Goal: Task Accomplishment & Management: Use online tool/utility

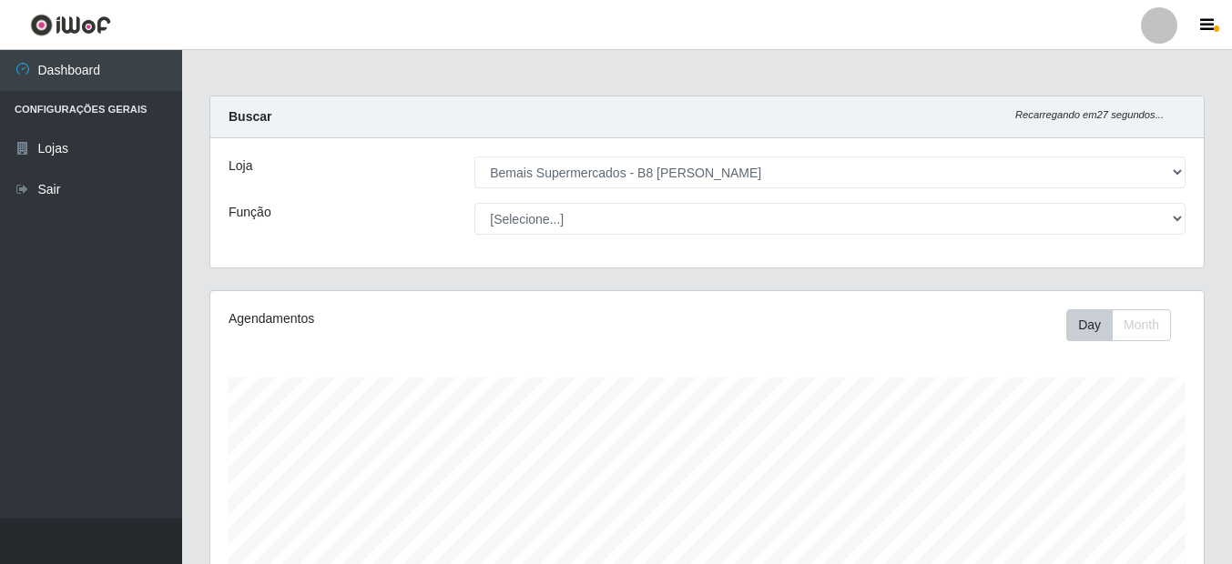
select select "413"
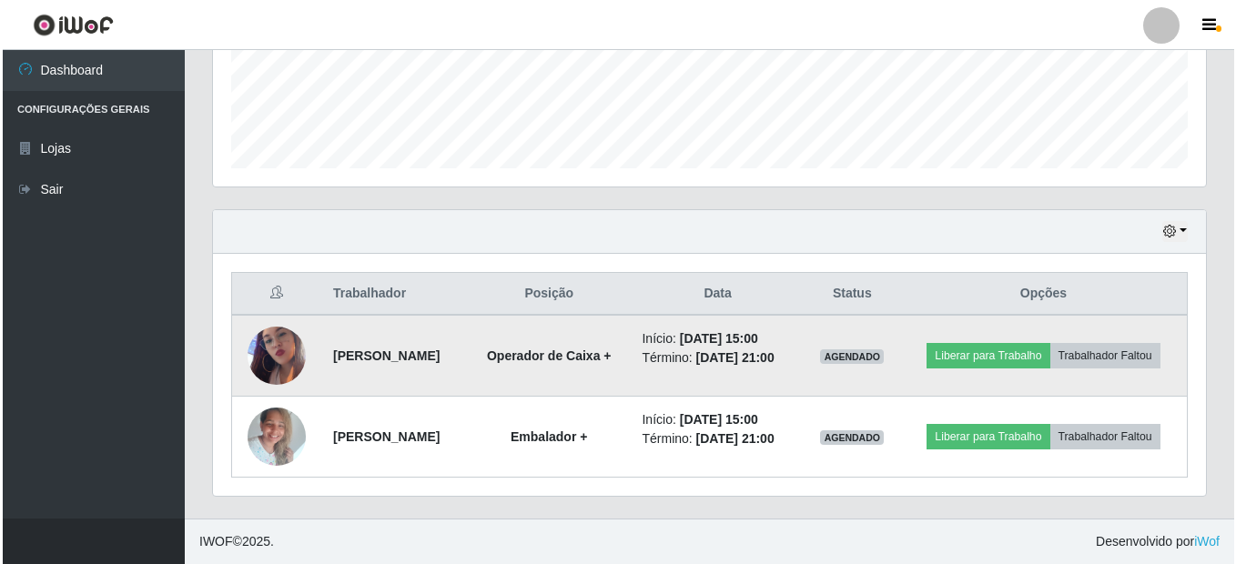
scroll to position [378, 993]
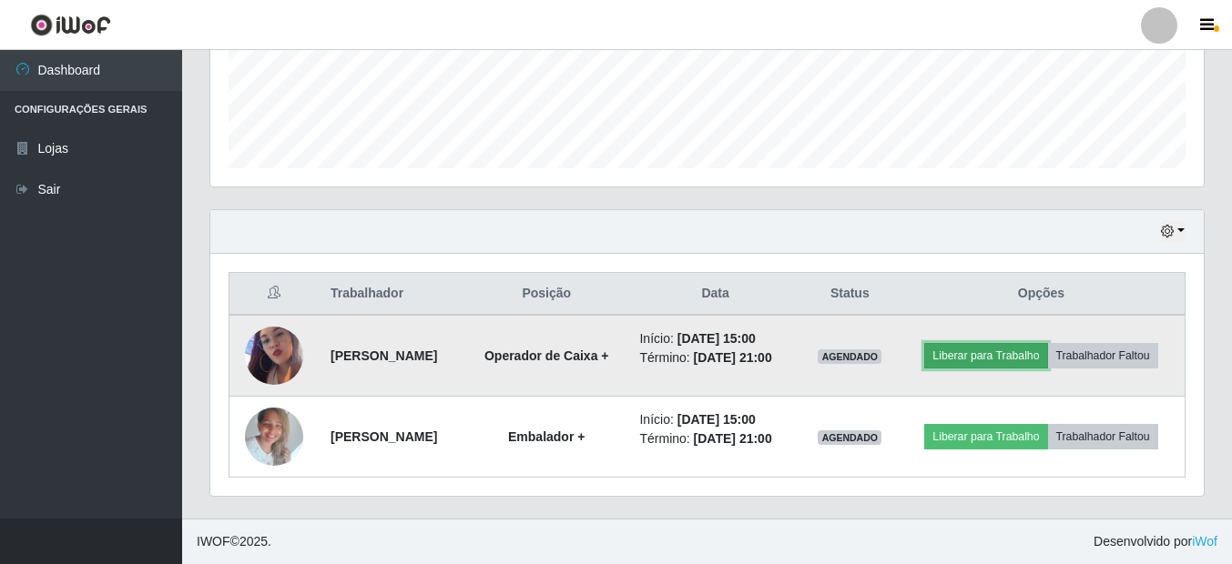
click at [1047, 343] on button "Liberar para Trabalho" at bounding box center [985, 355] width 123 height 25
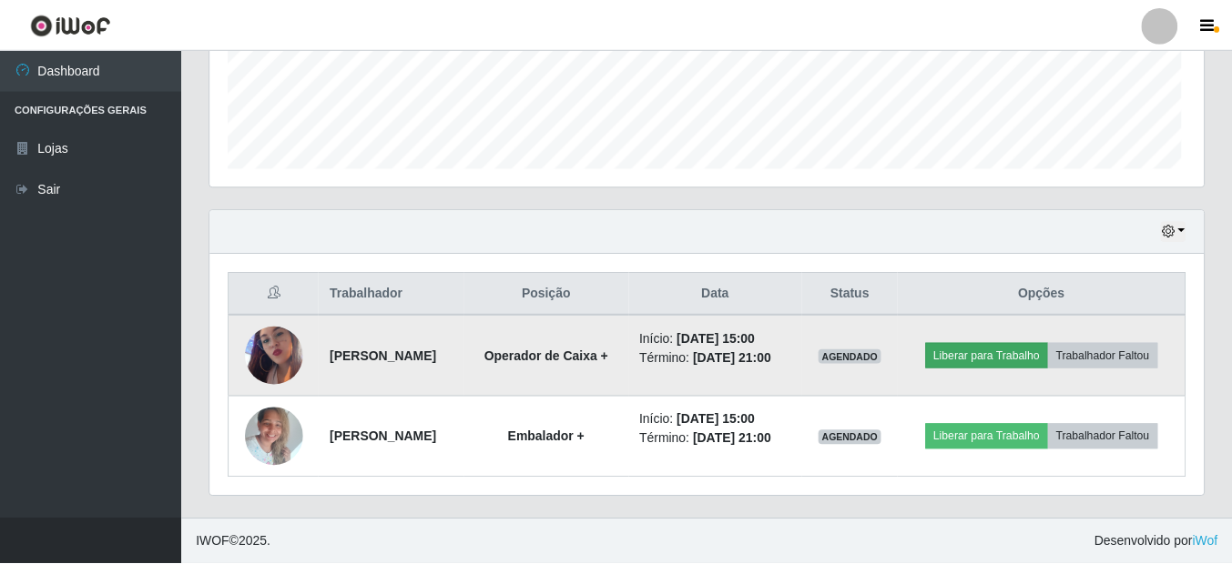
scroll to position [378, 984]
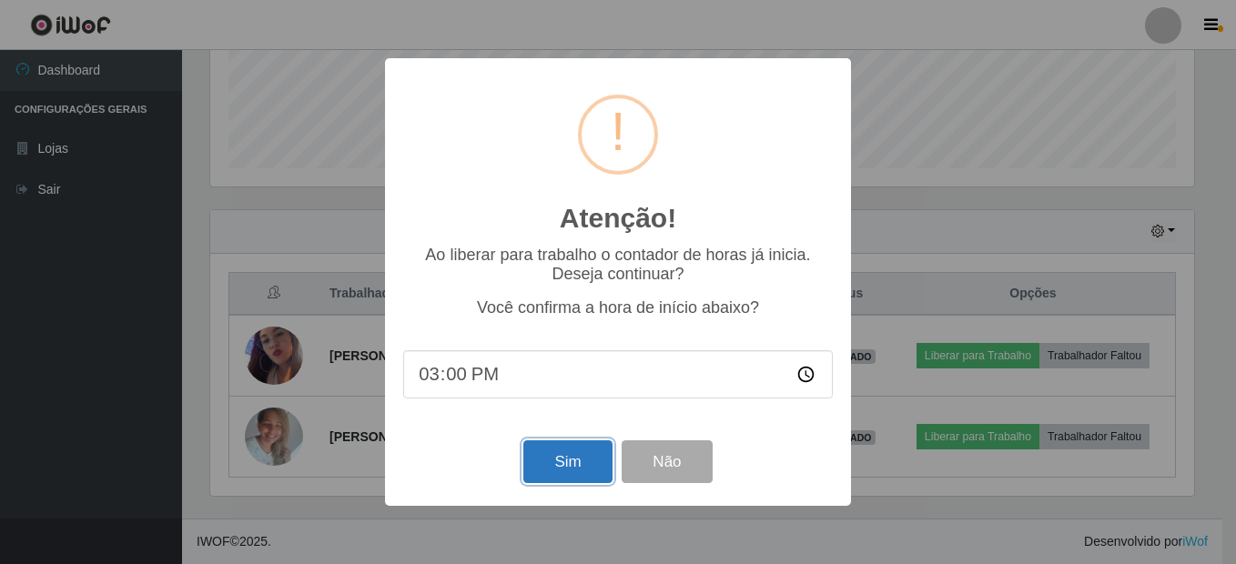
click at [578, 471] on button "Sim" at bounding box center [567, 462] width 88 height 43
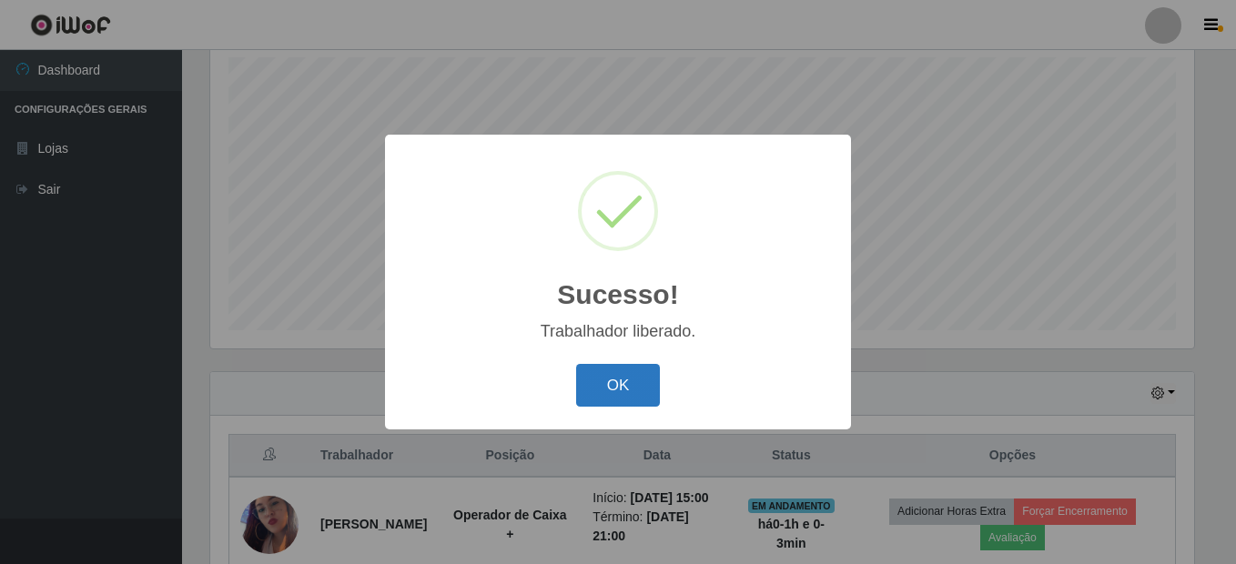
click at [622, 369] on button "OK" at bounding box center [618, 385] width 85 height 43
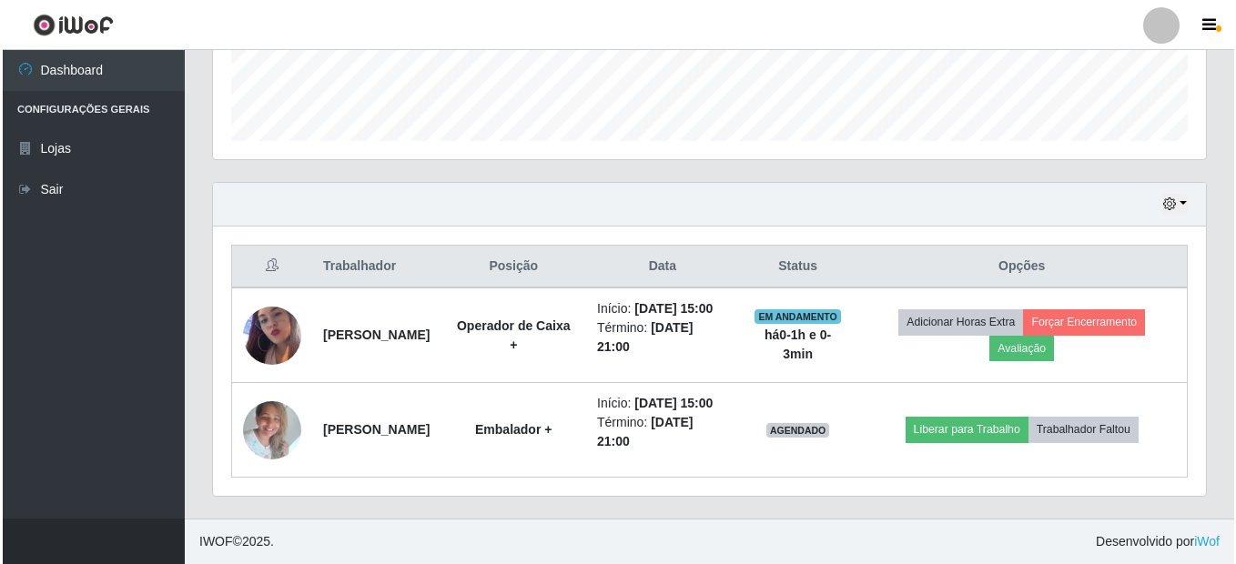
scroll to position [548, 0]
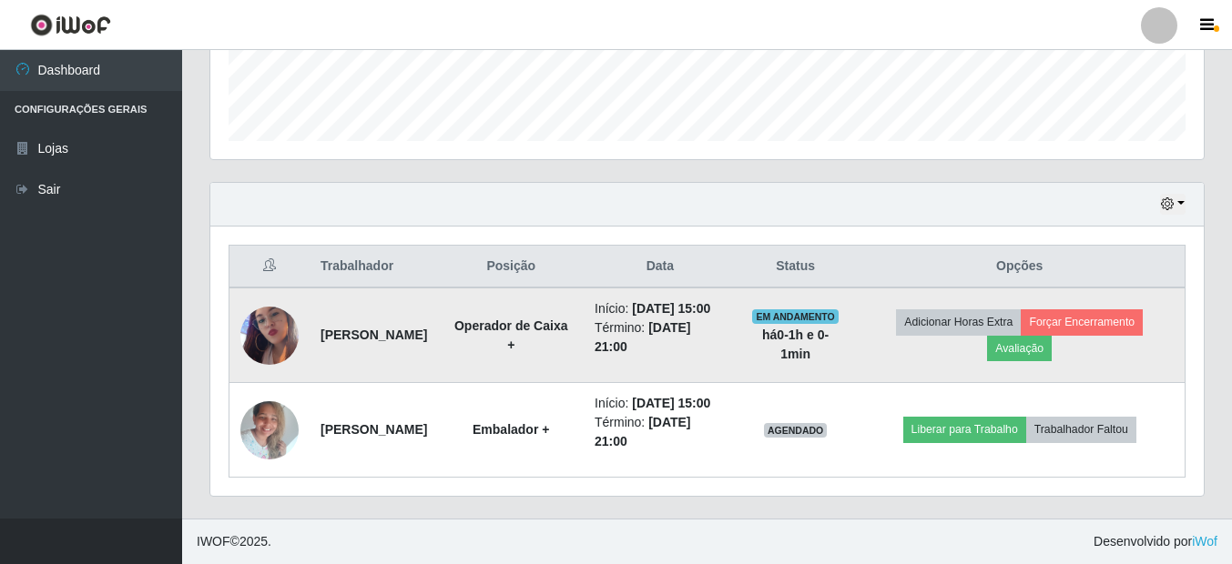
click at [279, 294] on img at bounding box center [269, 336] width 58 height 104
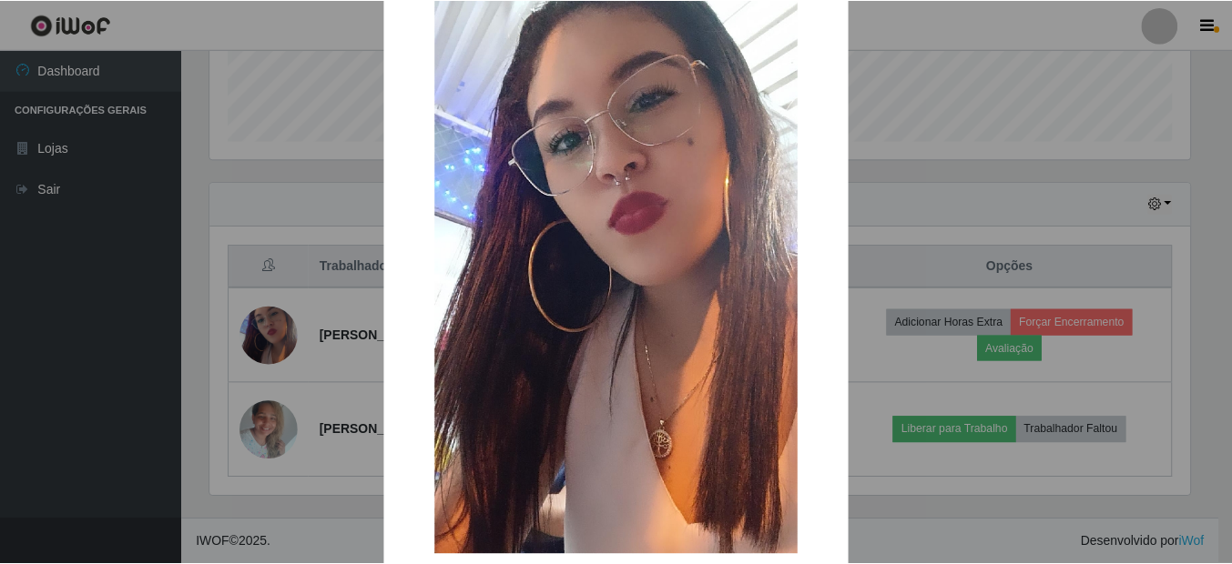
scroll to position [182, 0]
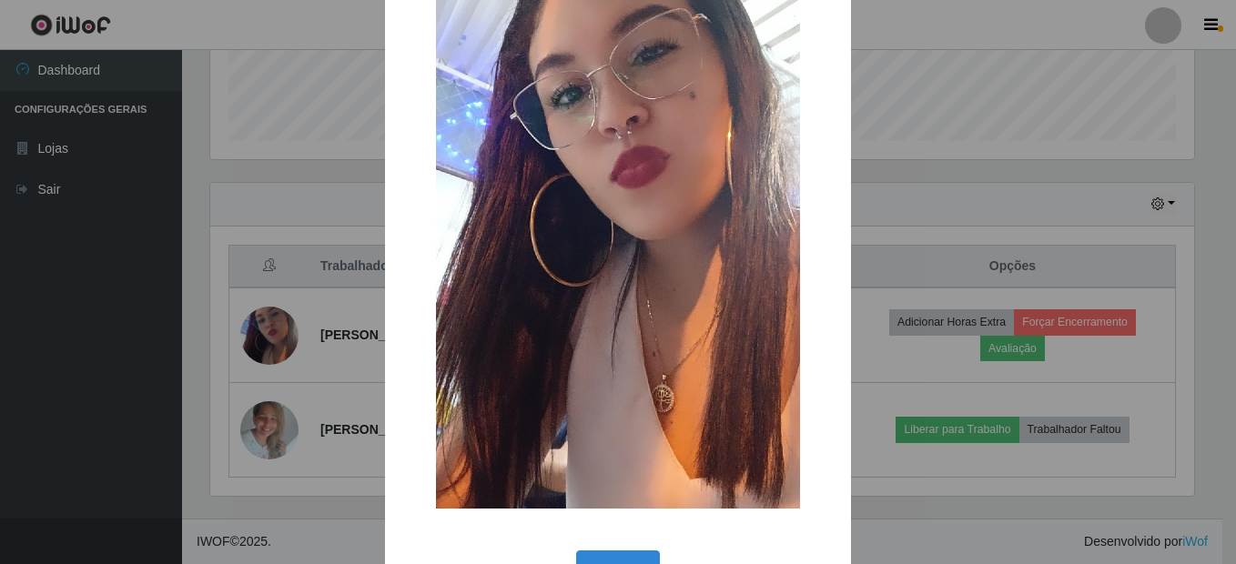
click at [277, 412] on div "× OK Cancel" at bounding box center [618, 282] width 1236 height 564
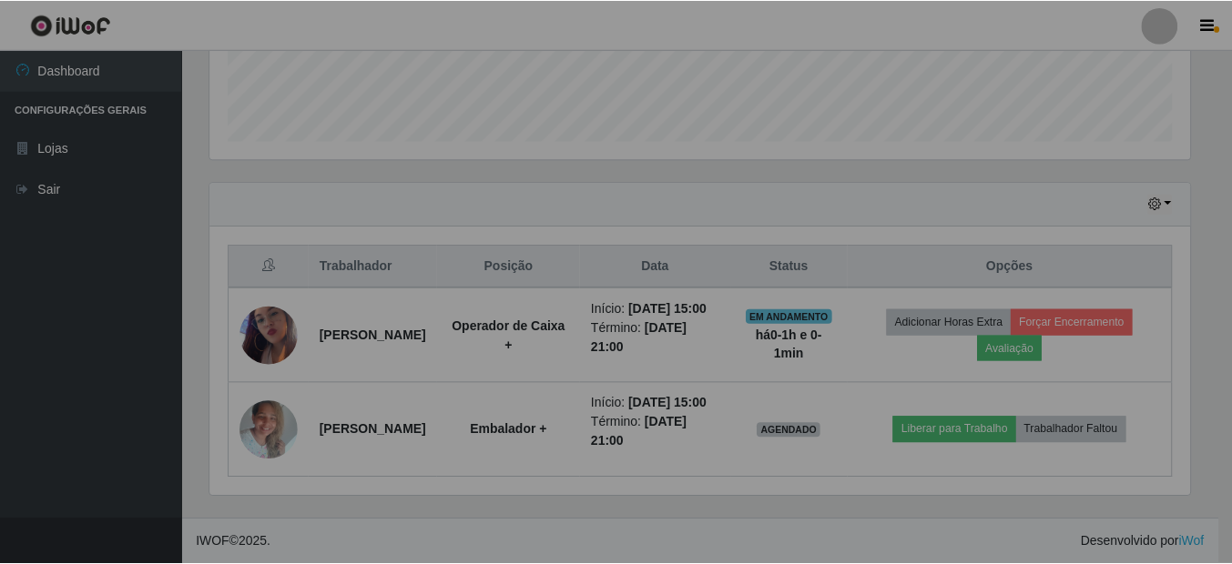
scroll to position [378, 993]
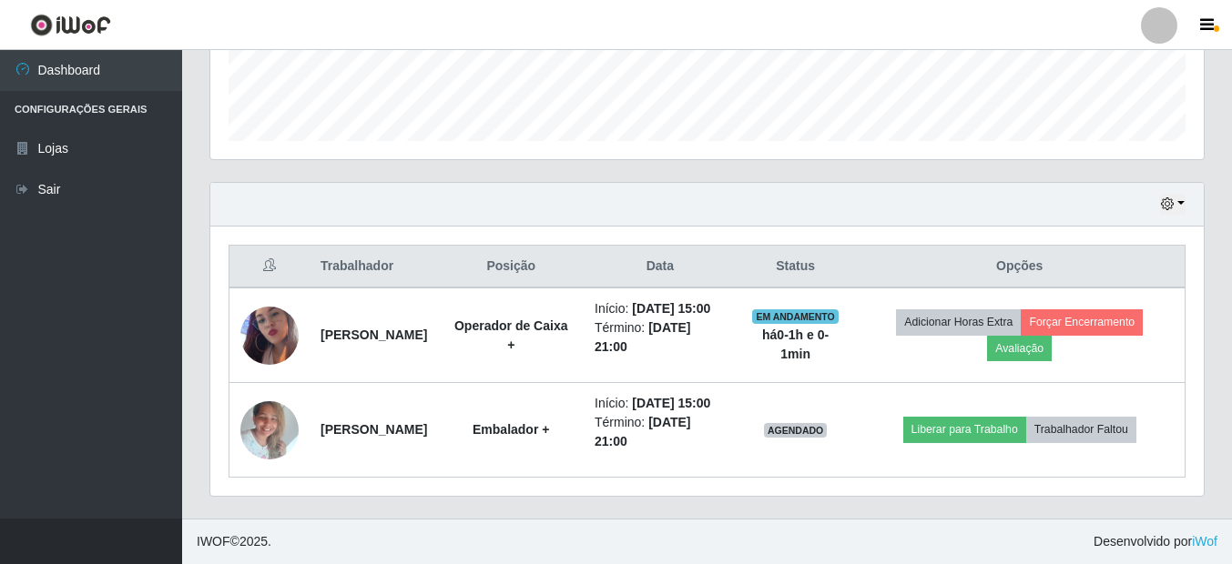
click at [277, 412] on img at bounding box center [269, 429] width 58 height 77
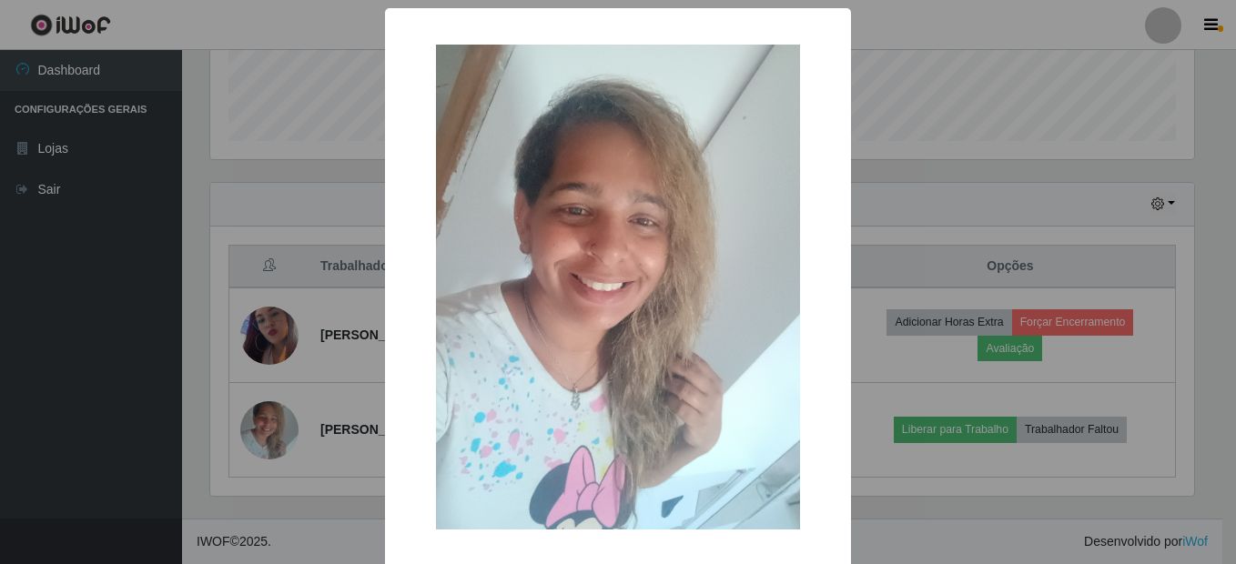
click at [338, 377] on div "× OK Cancel" at bounding box center [618, 282] width 1236 height 564
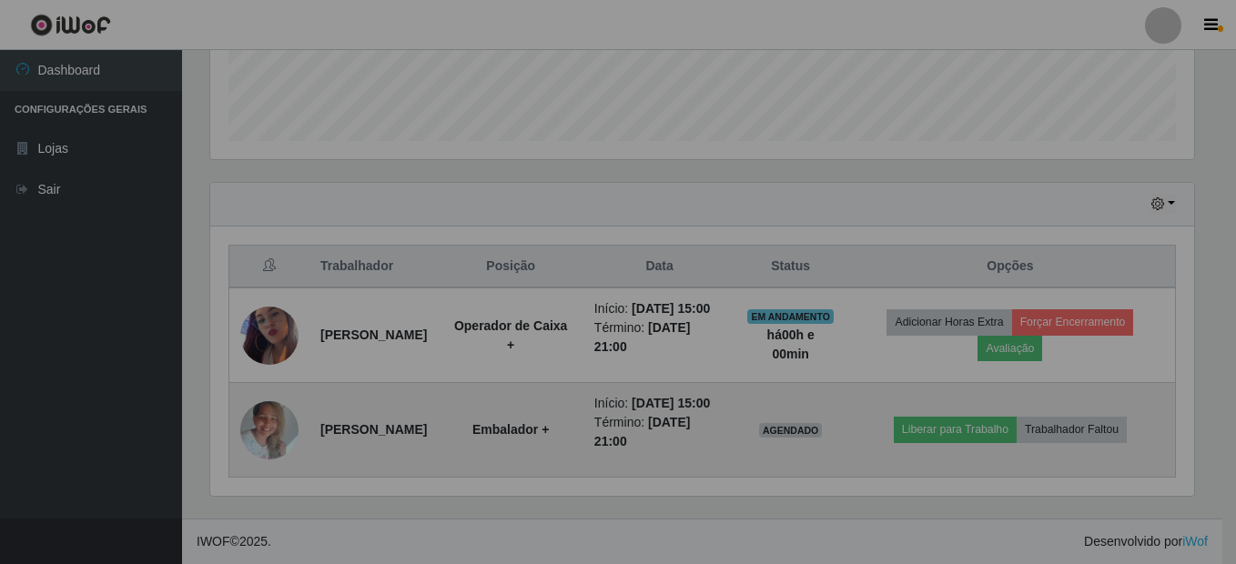
scroll to position [378, 993]
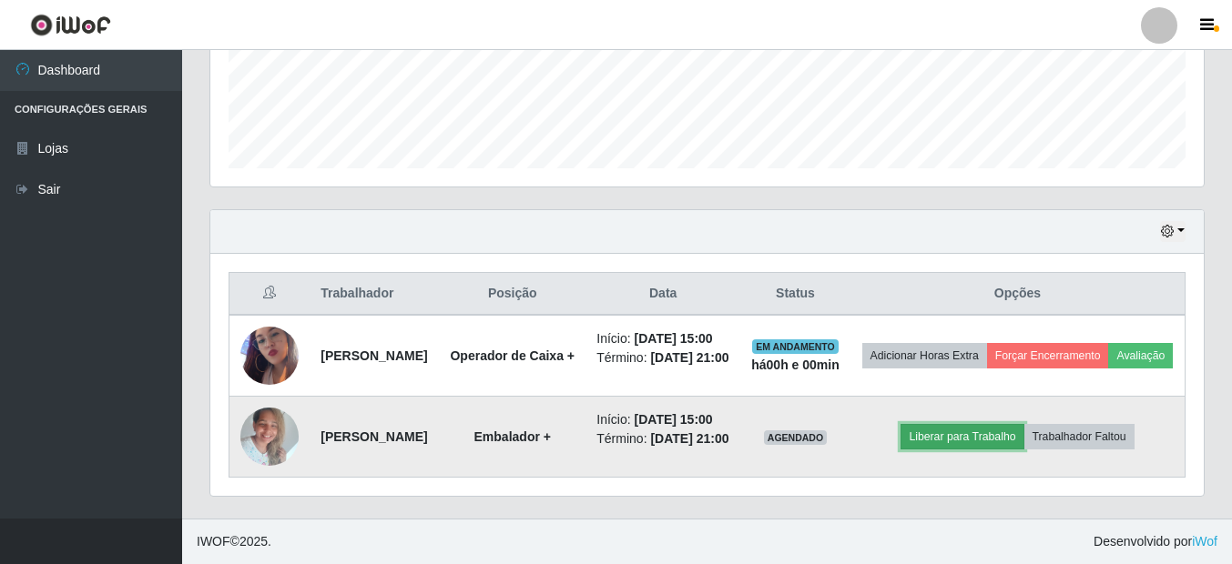
click at [981, 424] on button "Liberar para Trabalho" at bounding box center [961, 436] width 123 height 25
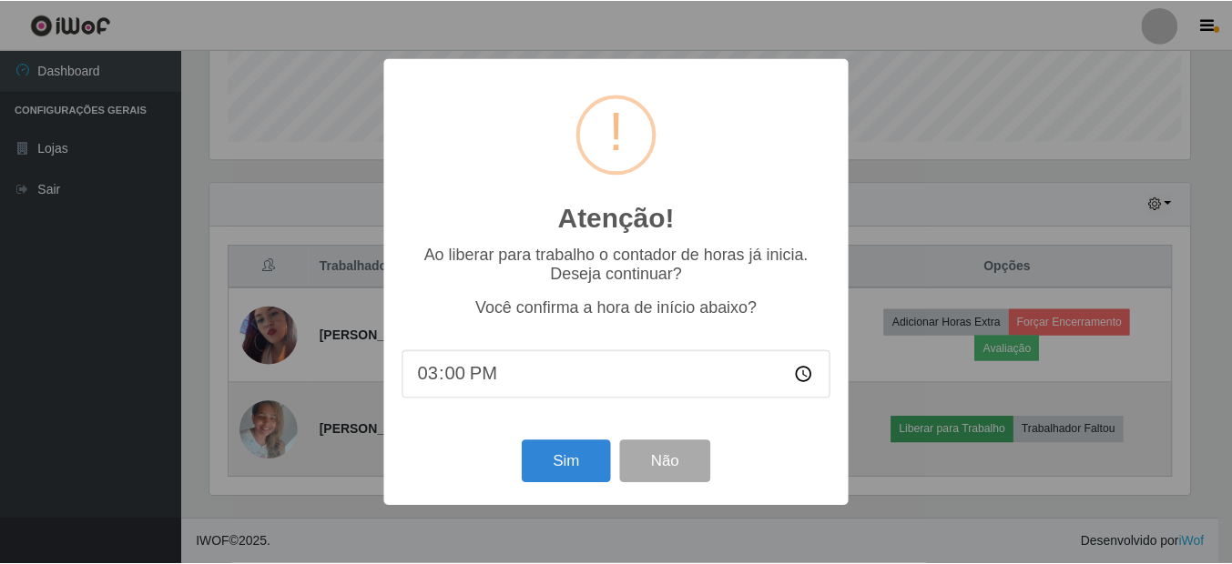
scroll to position [378, 984]
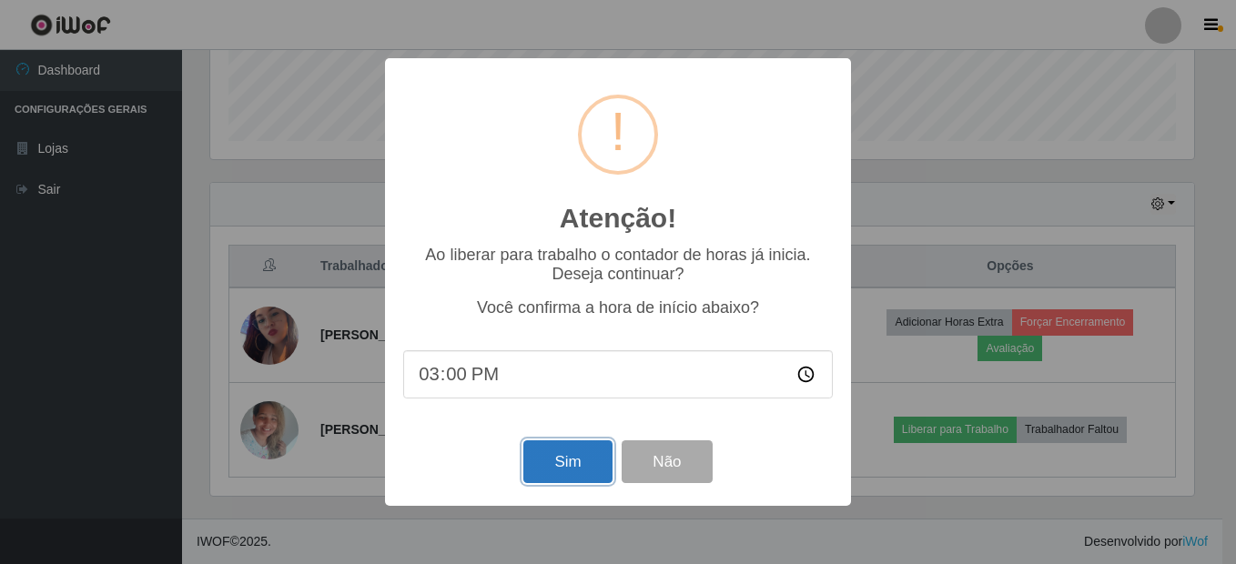
click at [566, 473] on button "Sim" at bounding box center [567, 462] width 88 height 43
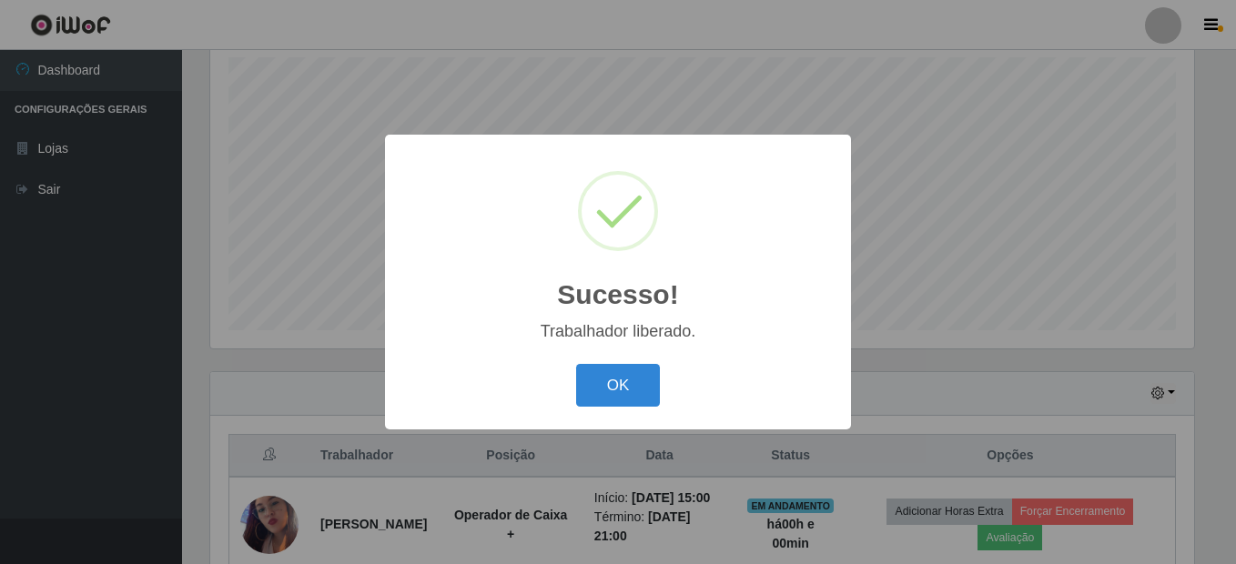
click at [576, 364] on button "OK" at bounding box center [618, 385] width 85 height 43
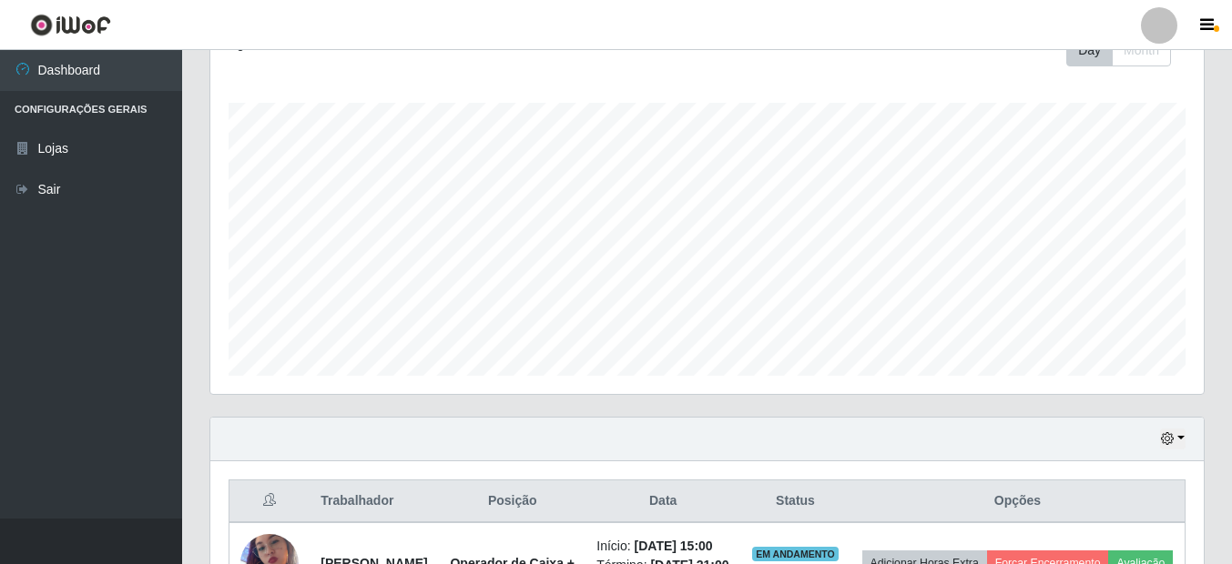
scroll to position [2, 0]
